Goal: Task Accomplishment & Management: Use online tool/utility

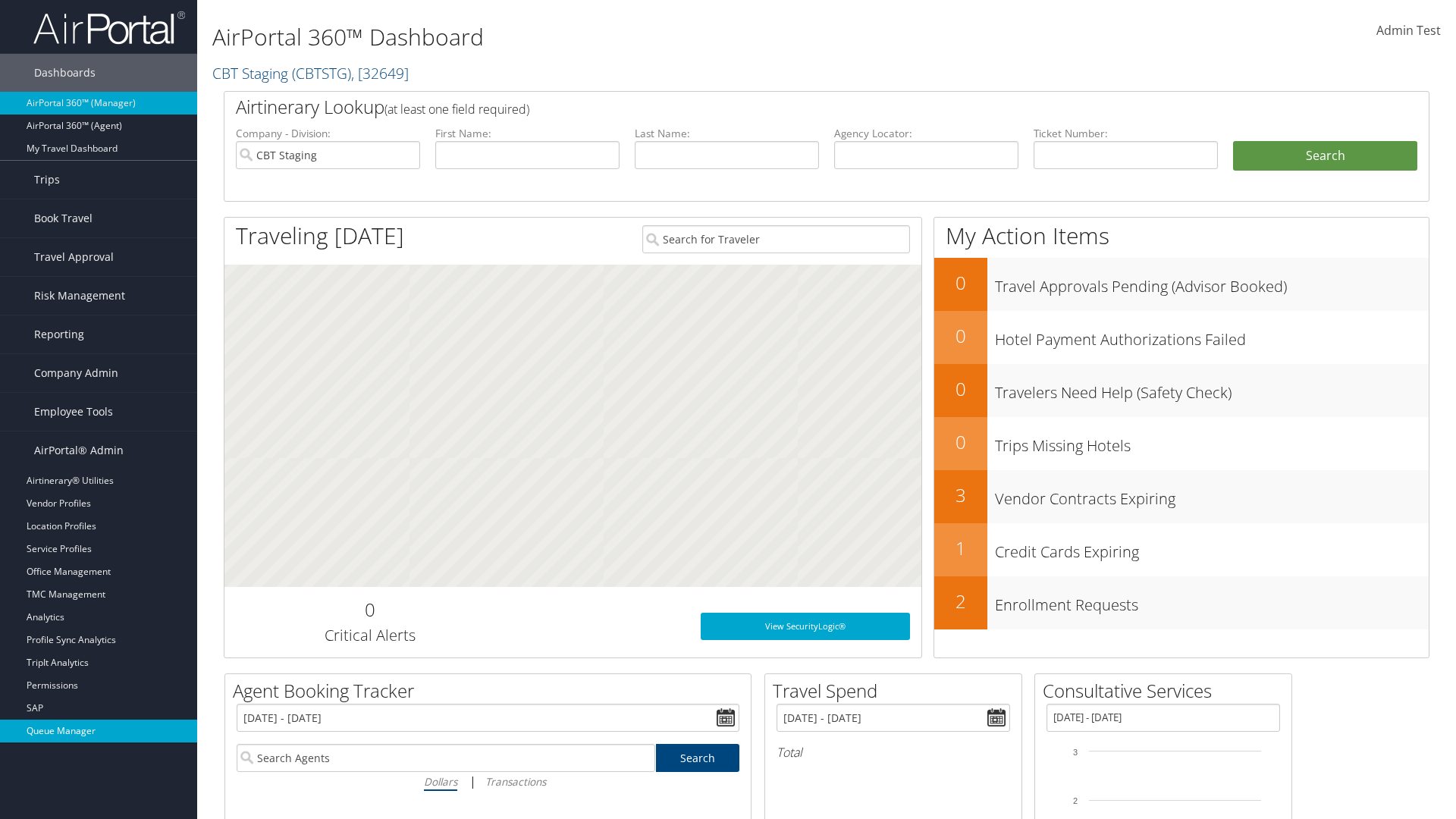
click at [98, 731] on link "Queue Manager" at bounding box center [98, 731] width 197 height 23
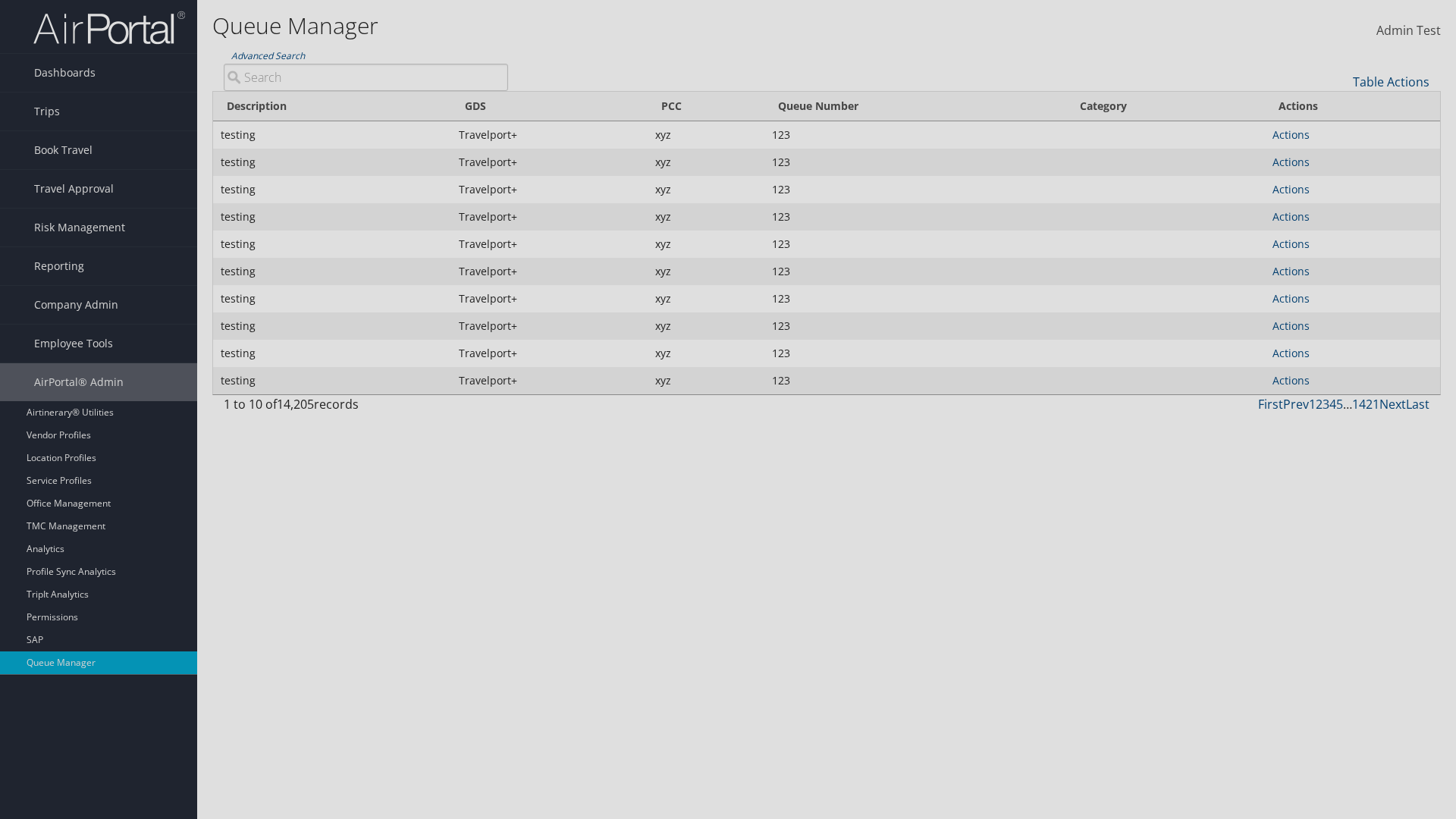
type input "test"
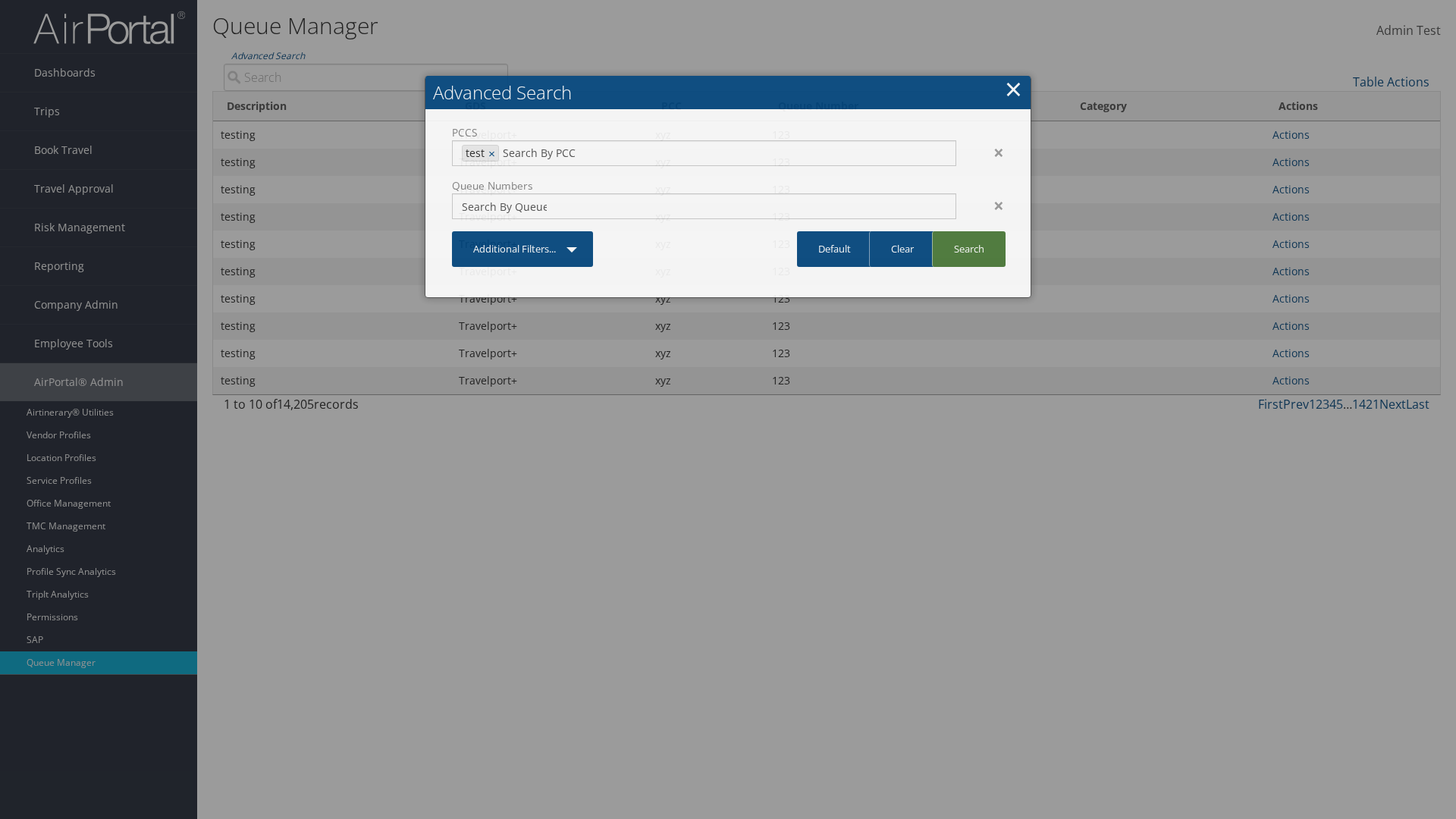
type input "1234"
click at [968, 249] on link "Search" at bounding box center [968, 249] width 73 height 35
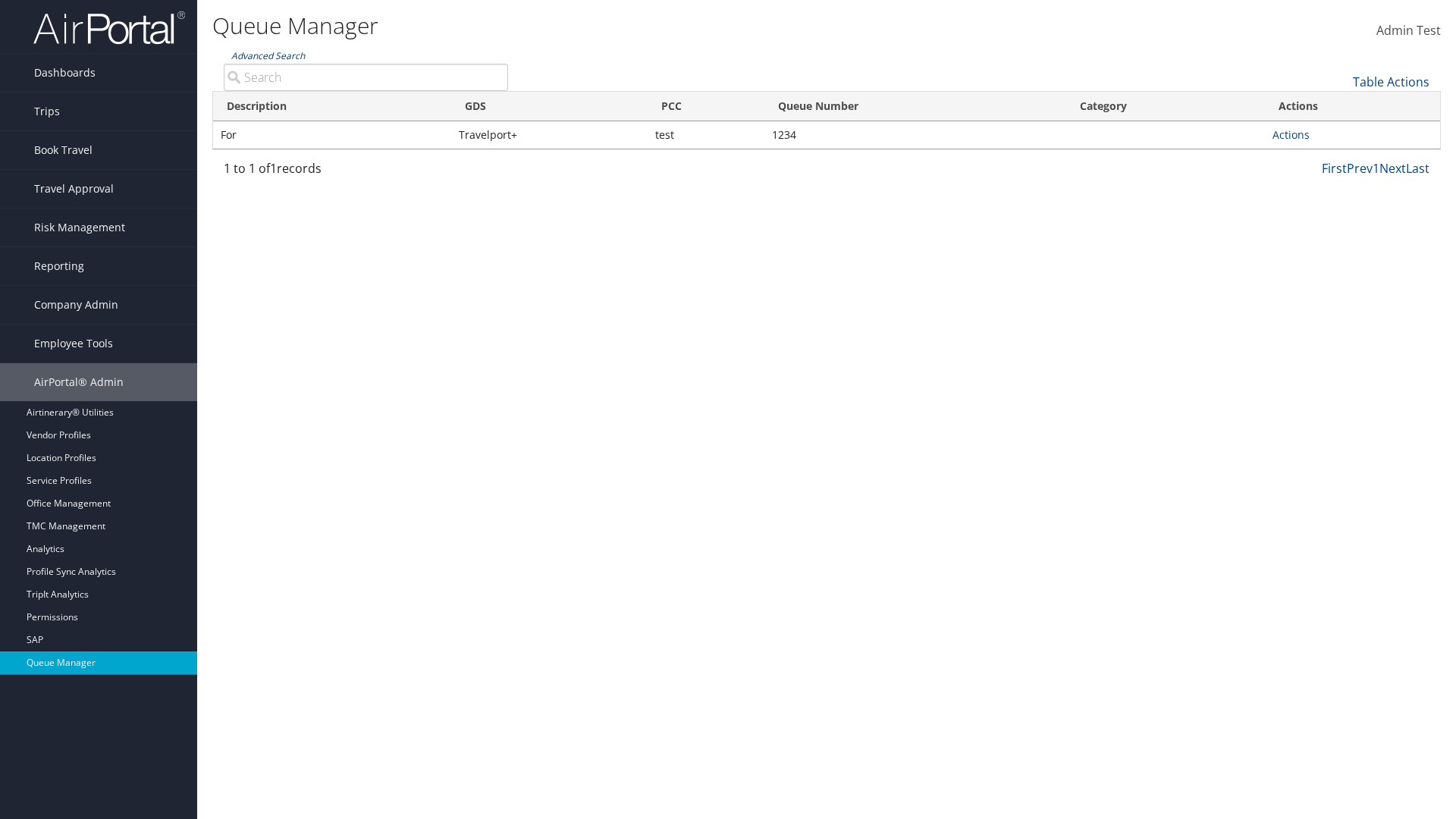
click at [268, 55] on link "Advanced Search" at bounding box center [268, 56] width 73 height 13
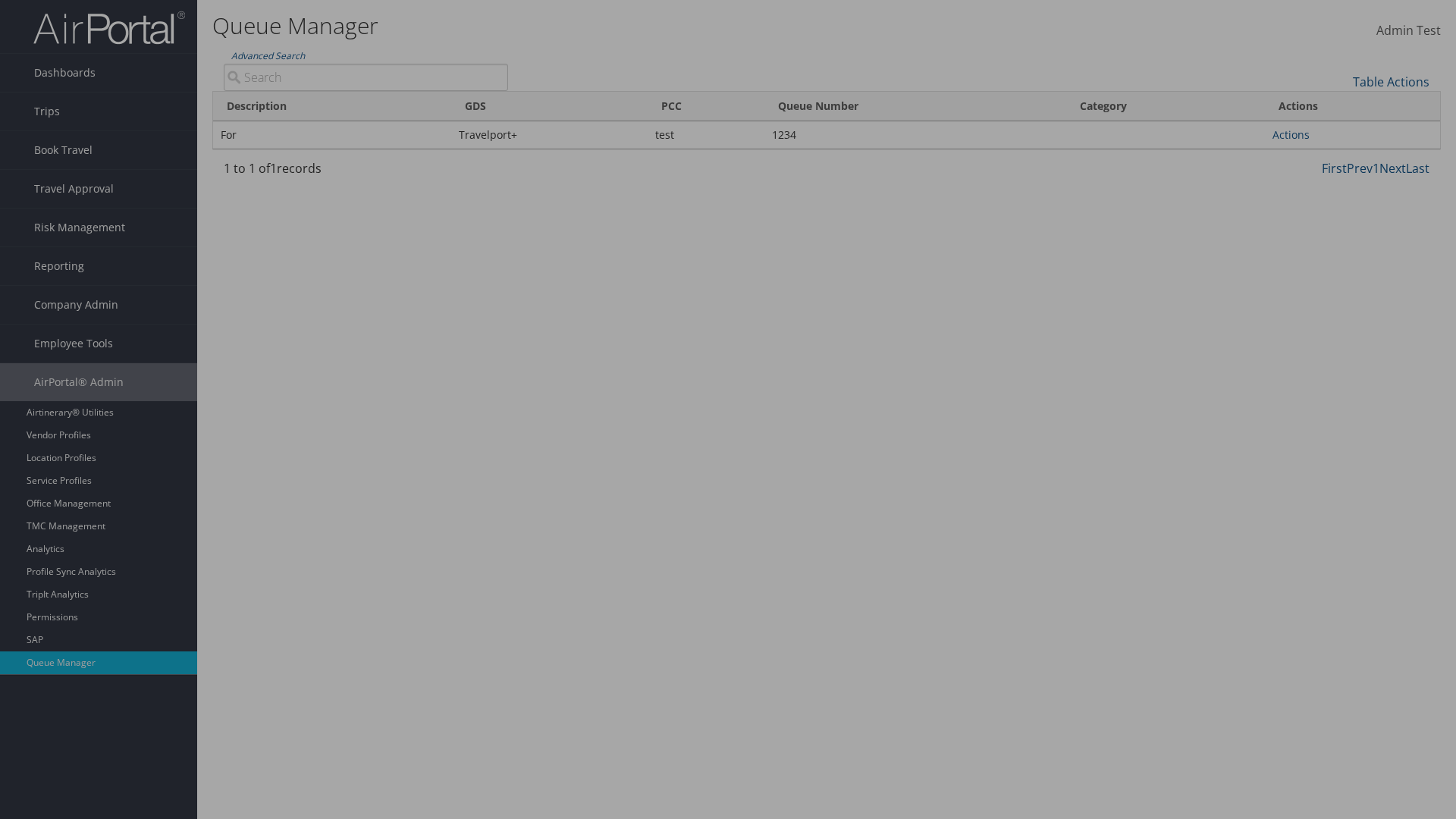
click at [0, 0] on link "Clear" at bounding box center [0, 0] width 0 height 0
click at [0, 0] on link "×" at bounding box center [0, 0] width 0 height 0
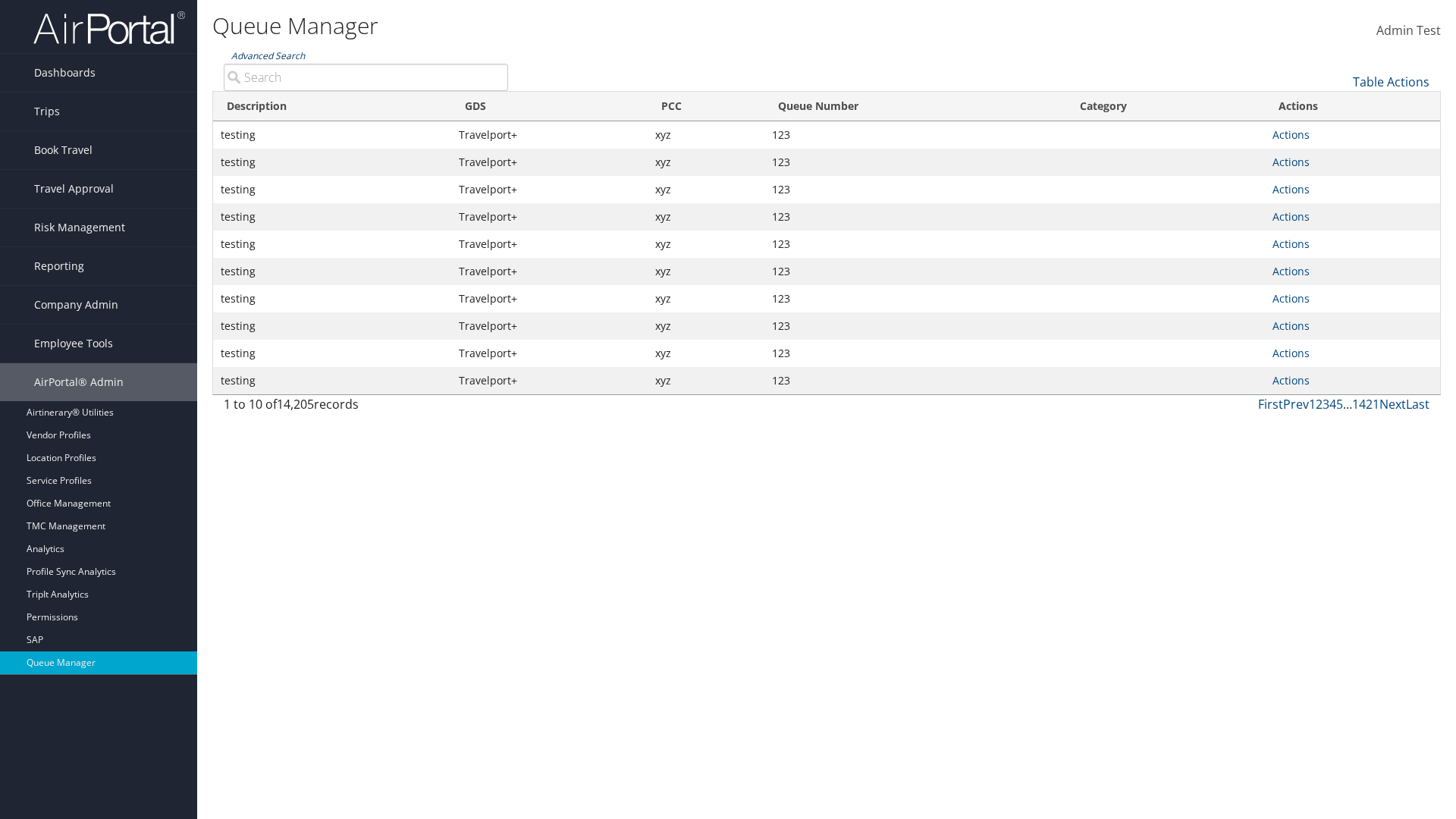
click at [268, 55] on link "Advanced Search" at bounding box center [268, 56] width 73 height 13
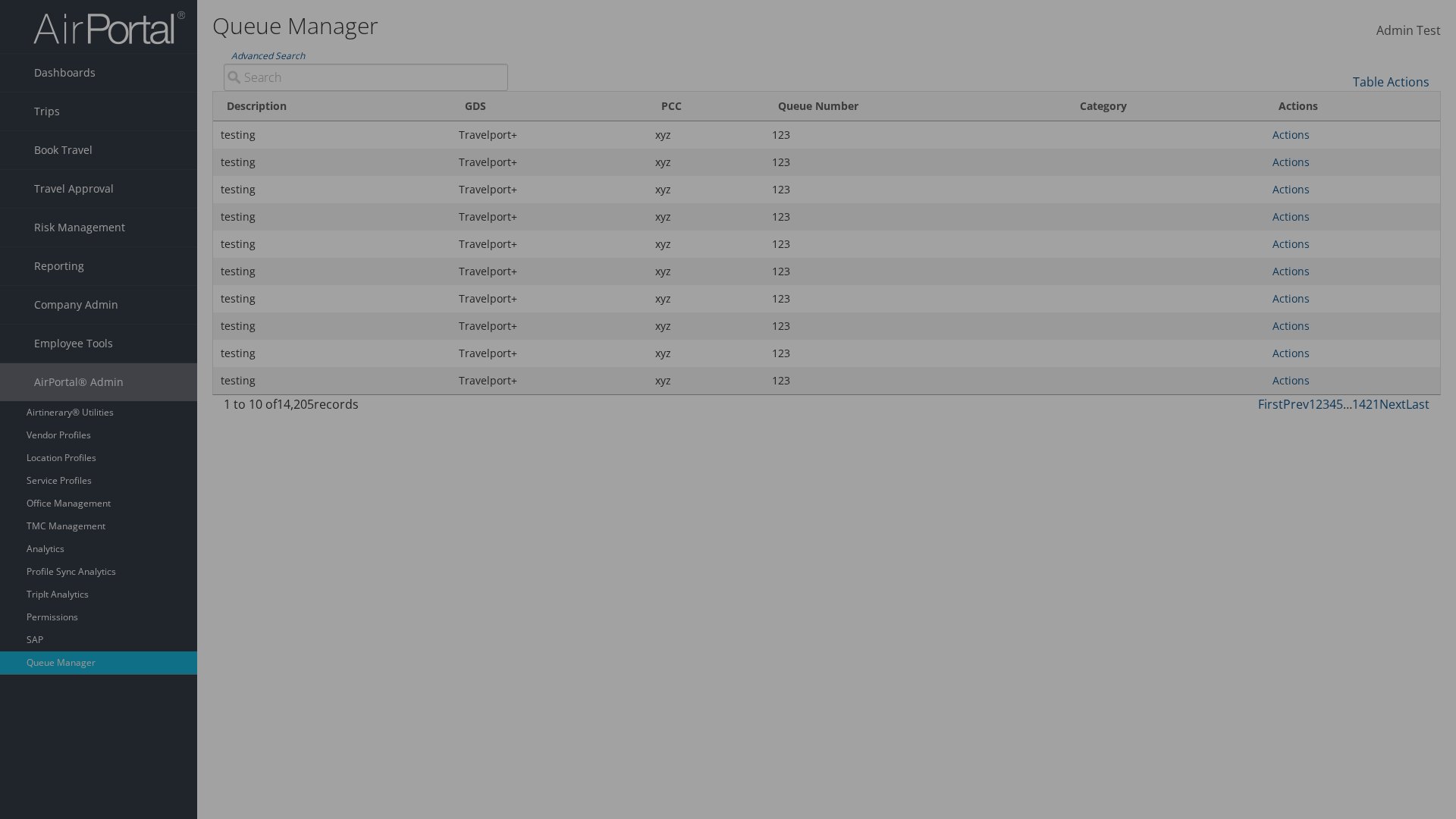
click at [0, 0] on link "Default" at bounding box center [0, 0] width 0 height 0
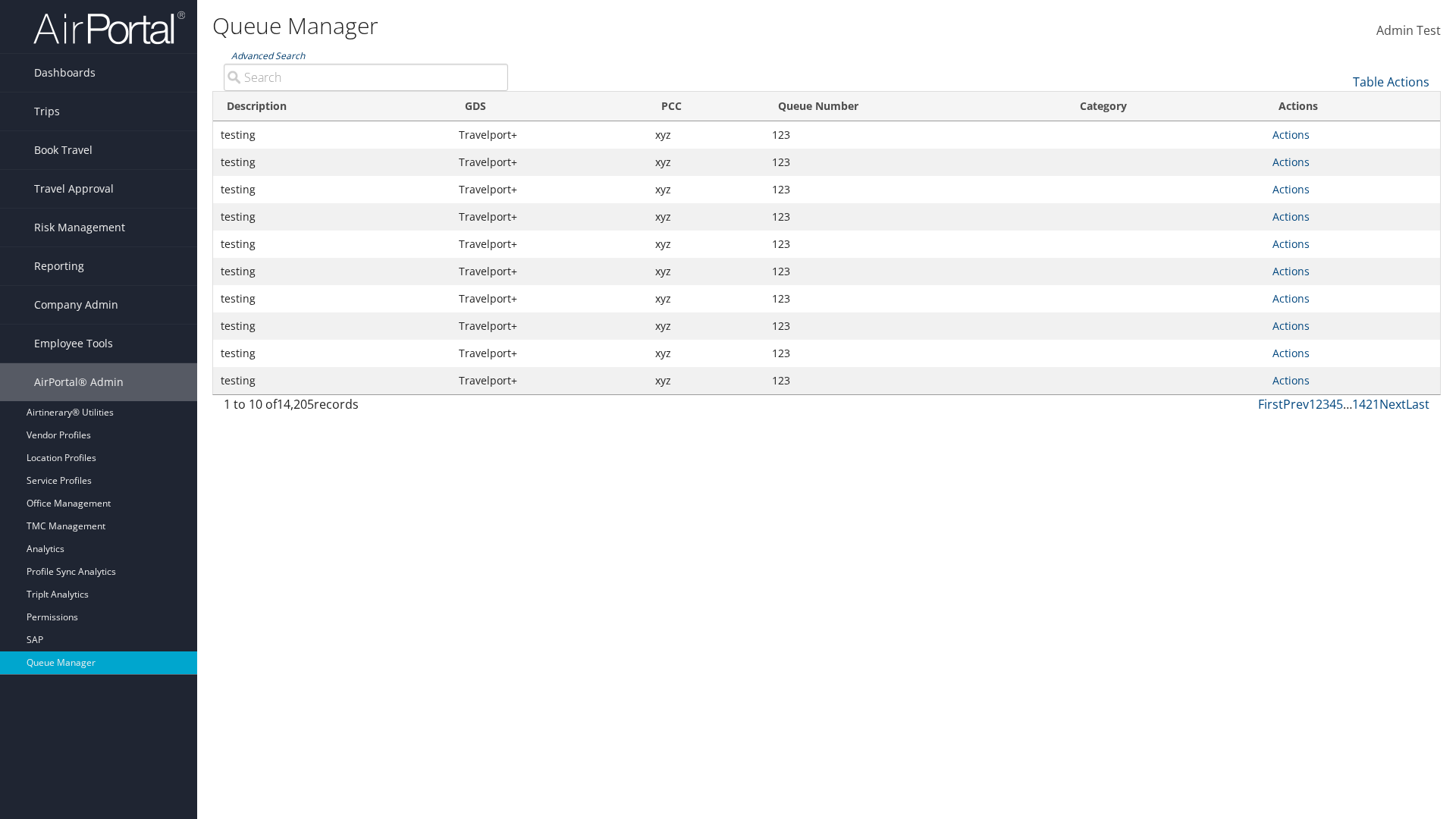
click at [268, 55] on link "Advanced Search" at bounding box center [268, 56] width 73 height 13
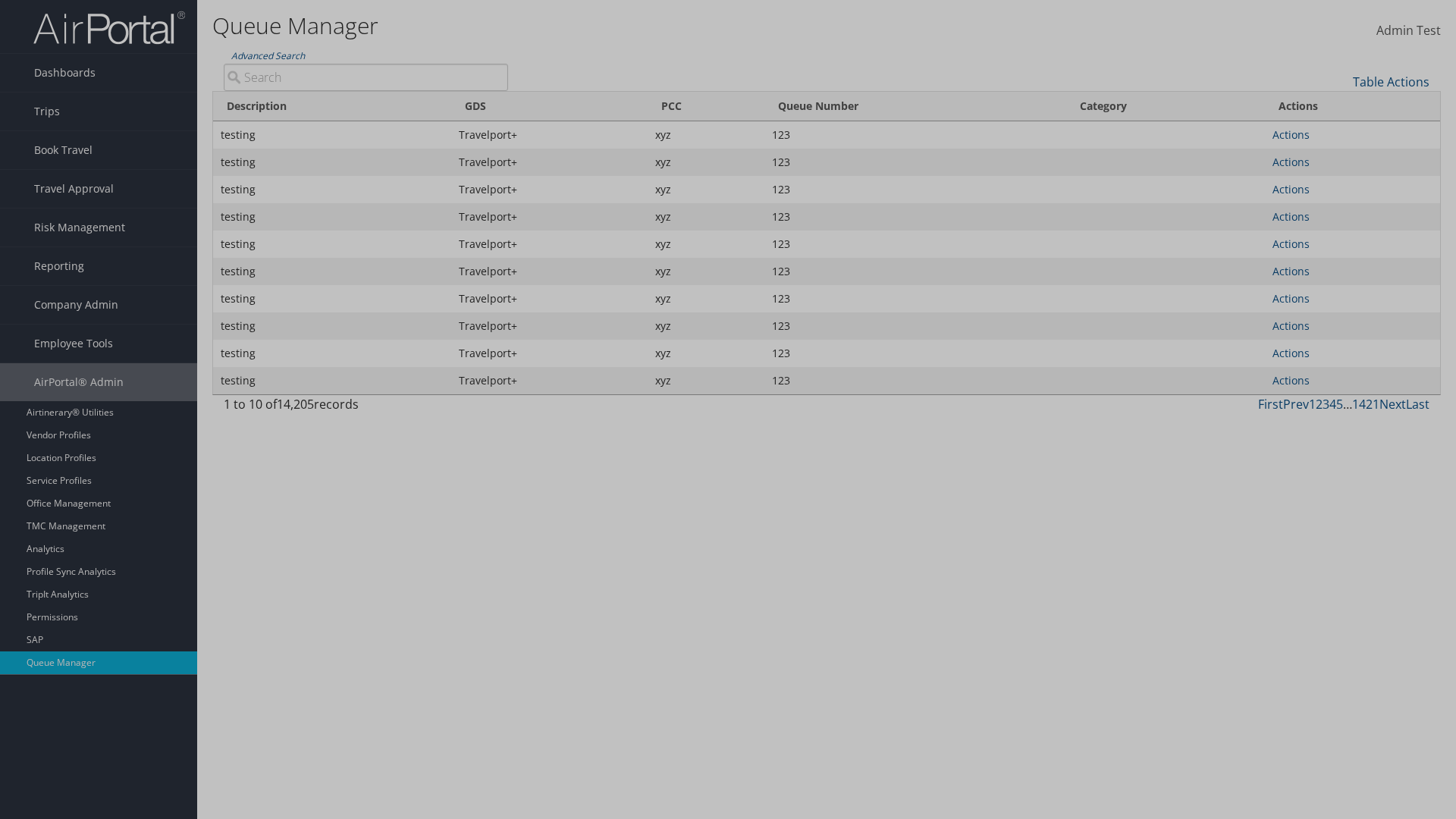
click at [0, 0] on div "×" at bounding box center [0, 0] width 0 height 0
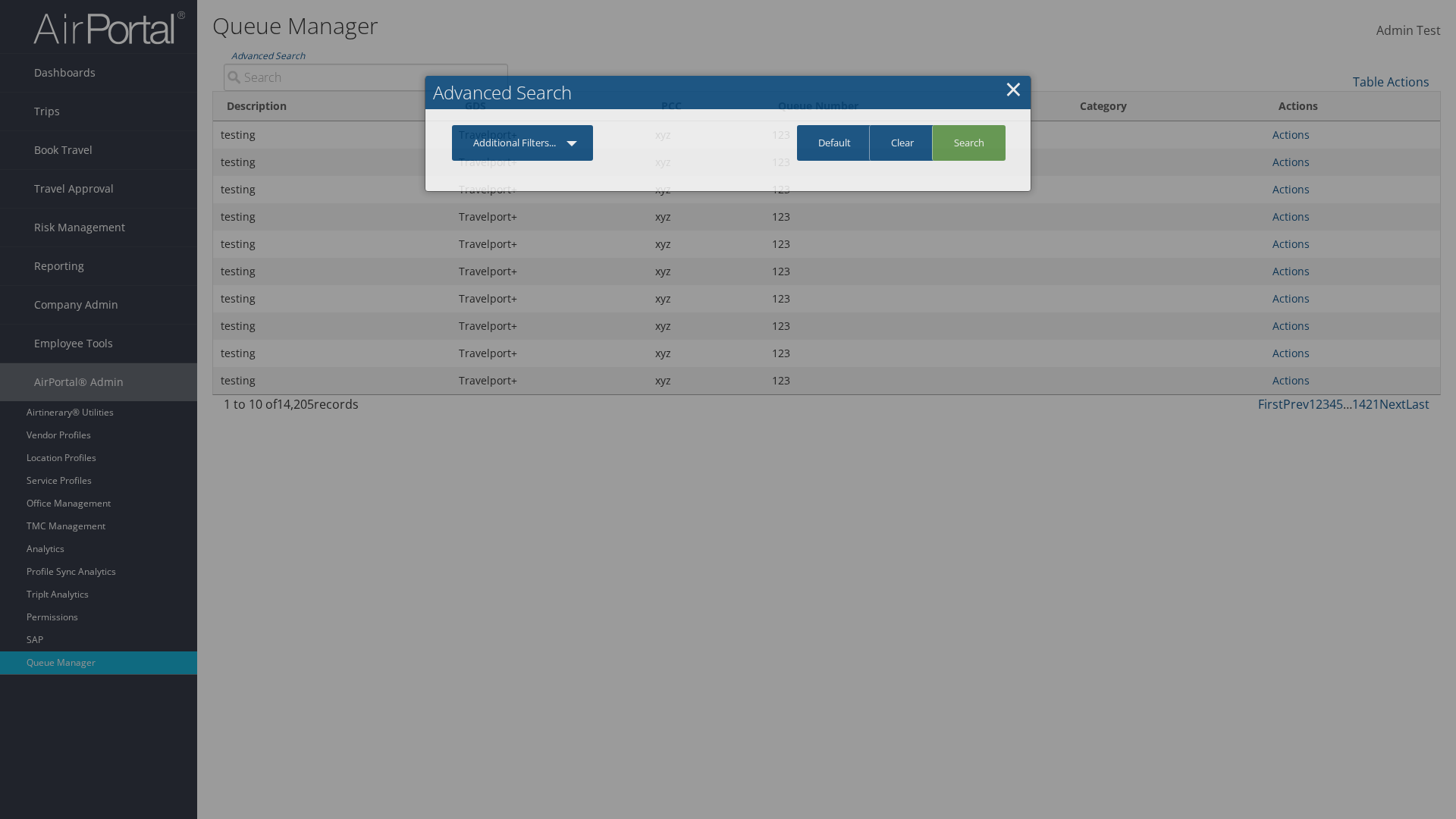
click at [522, 143] on link "Additional Filters..." at bounding box center [522, 142] width 141 height 35
click at [0, 0] on link "PCC" at bounding box center [0, 0] width 0 height 0
click at [522, 161] on link "Additional Filters..." at bounding box center [522, 142] width 141 height 35
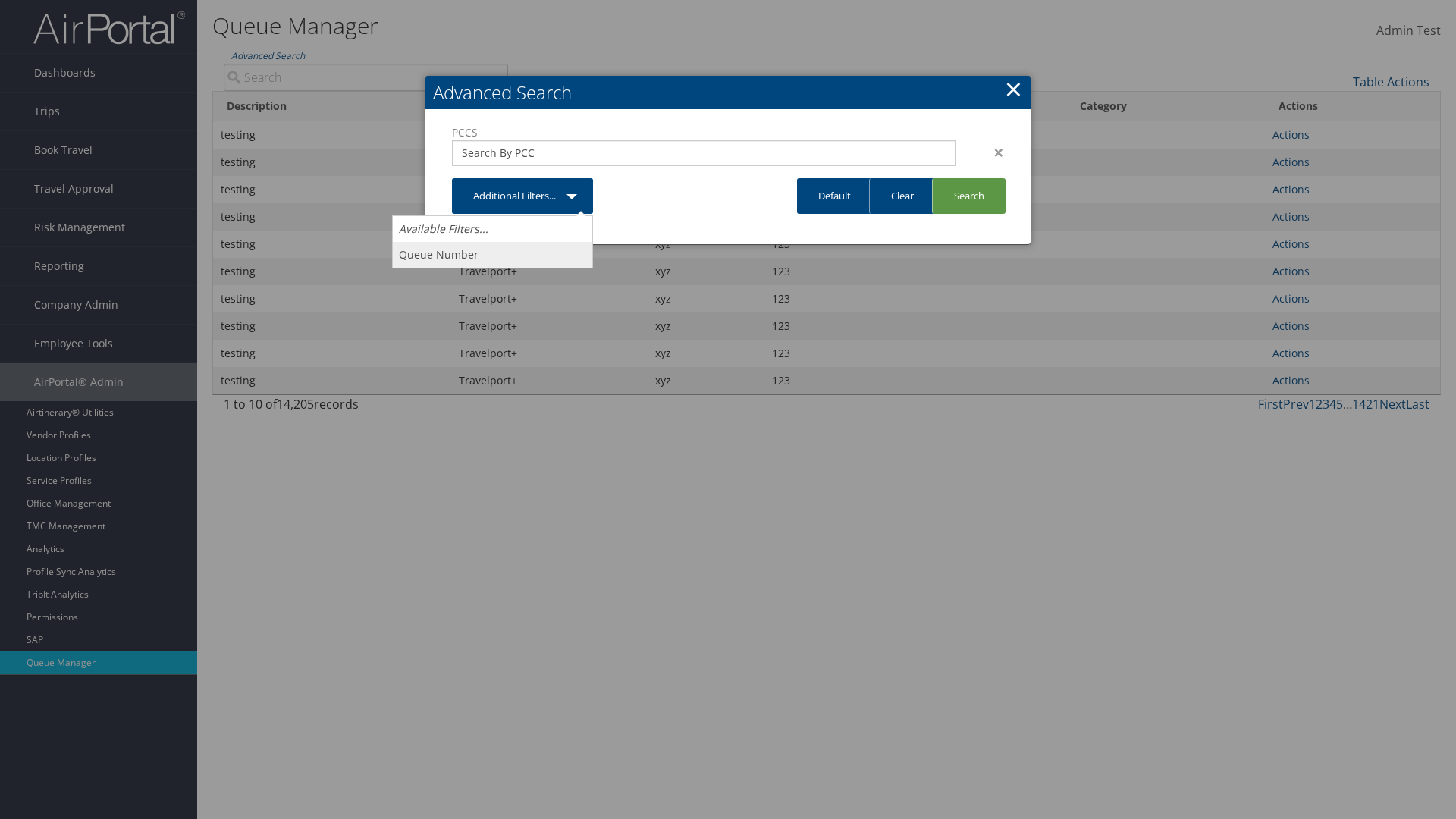
click at [492, 255] on link "Queue Number" at bounding box center [492, 255] width 199 height 26
